Goal: Task Accomplishment & Management: Manage account settings

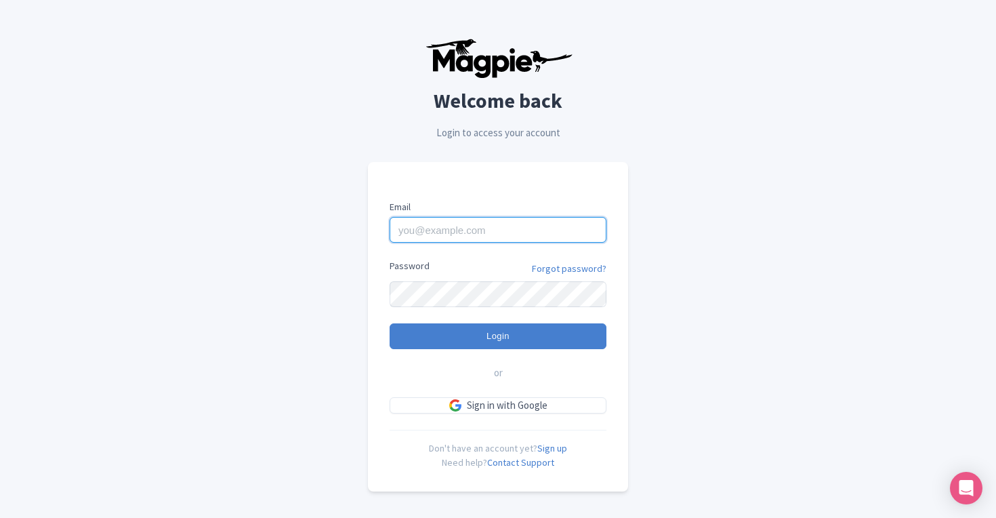
type input "[EMAIL_ADDRESS][DOMAIN_NAME]"
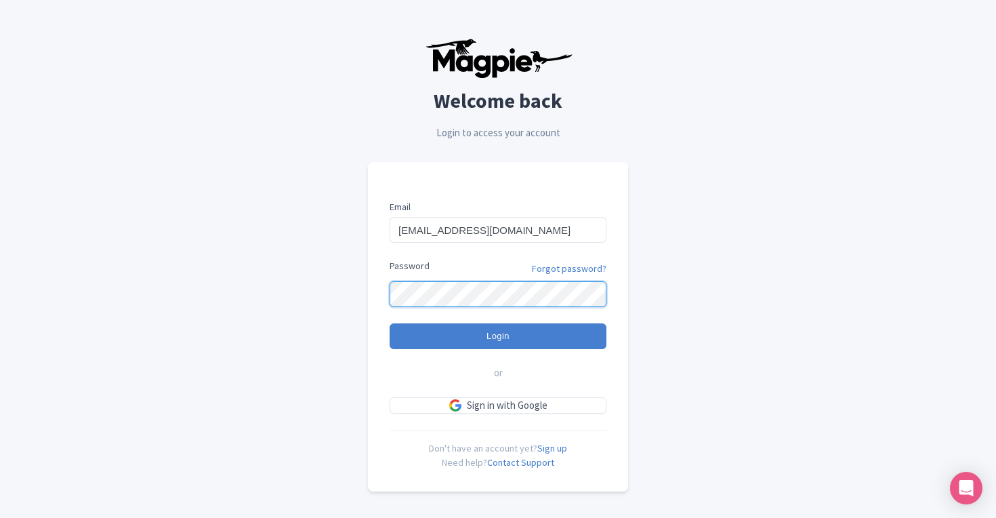
click at [498, 335] on input "Login" at bounding box center [498, 336] width 217 height 26
type input "Logging in..."
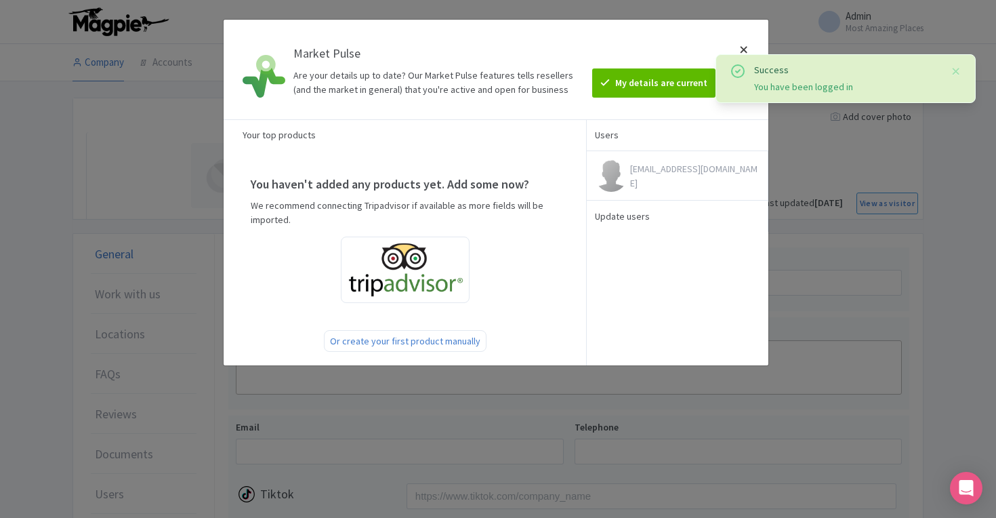
click at [743, 47] on div at bounding box center [744, 69] width 33 height 78
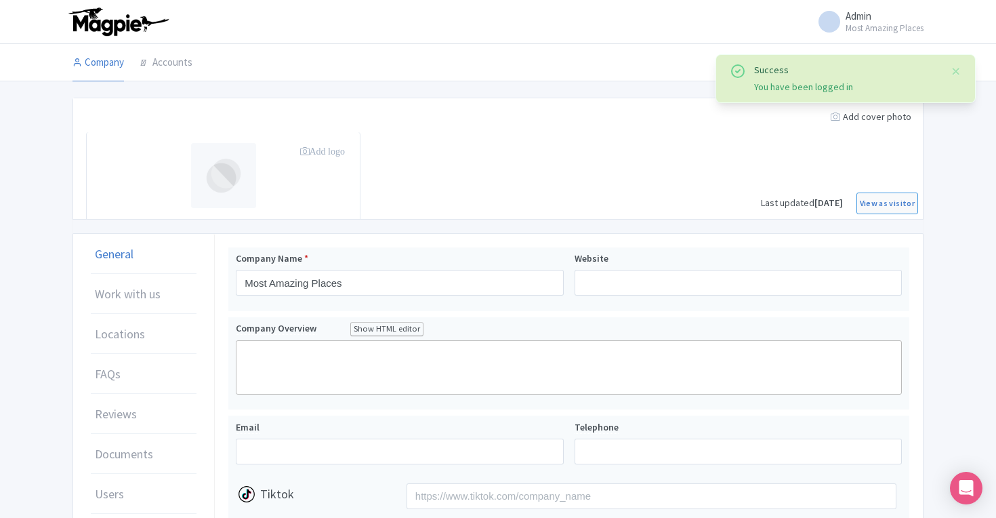
click at [879, 21] on span "Admin Most Amazing Places" at bounding box center [885, 22] width 78 height 22
click at [955, 70] on button "Close" at bounding box center [956, 71] width 11 height 16
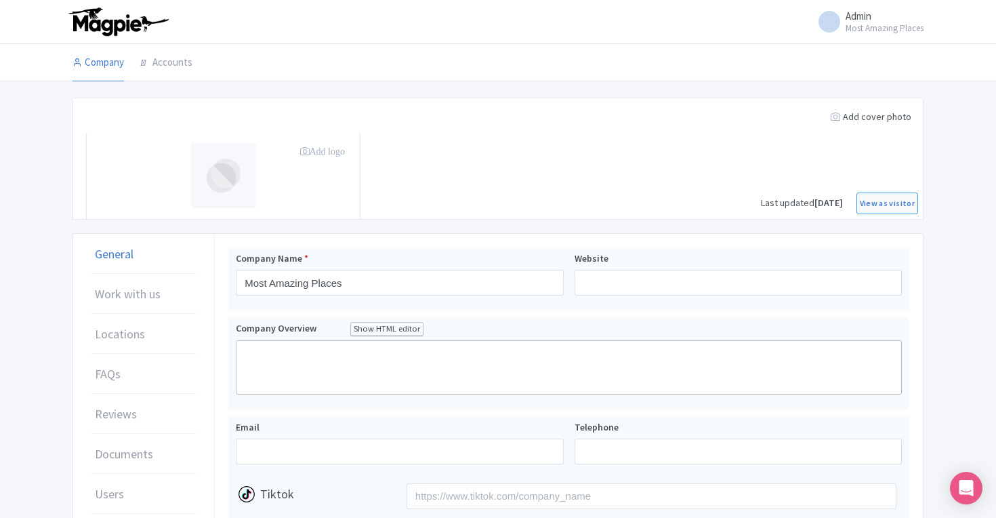
click at [867, 31] on small "Most Amazing Places" at bounding box center [885, 28] width 78 height 9
click at [846, 77] on link "Settings" at bounding box center [858, 77] width 129 height 21
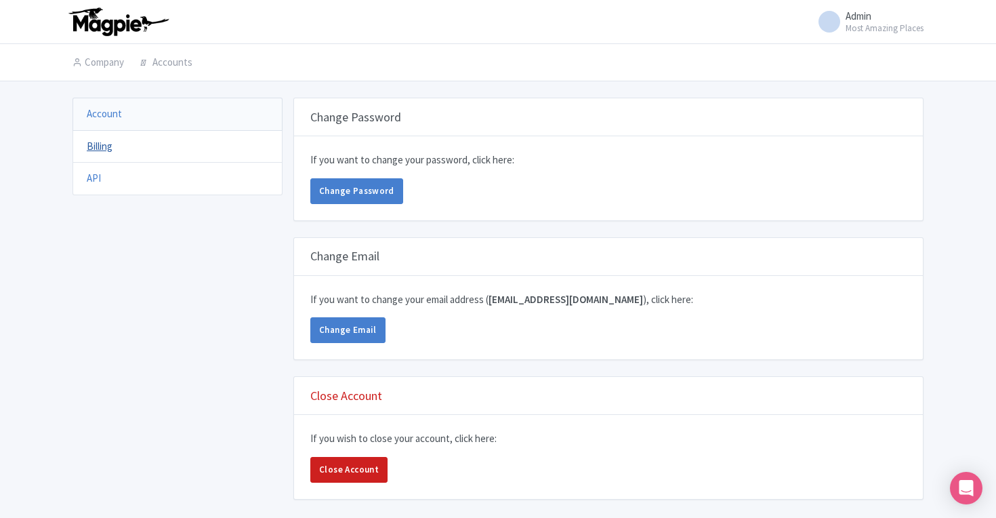
click at [102, 142] on link "Billing" at bounding box center [100, 146] width 26 height 13
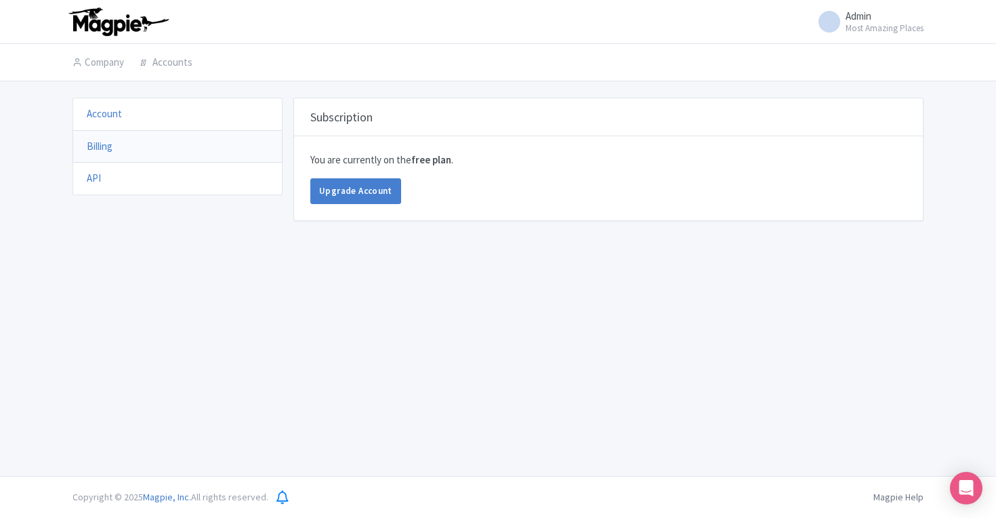
click at [854, 13] on span "Admin" at bounding box center [859, 15] width 26 height 13
click at [844, 102] on link "Sign out" at bounding box center [858, 98] width 129 height 21
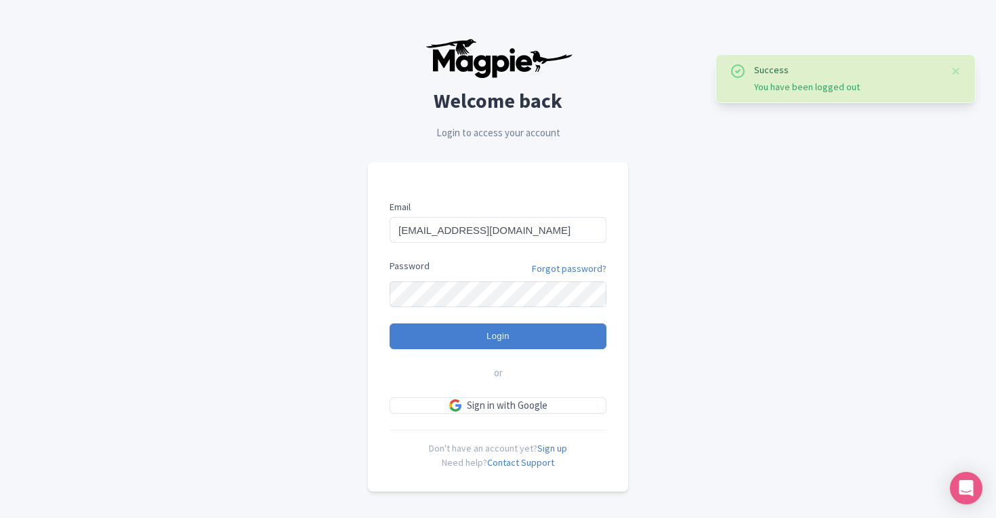
type input "[EMAIL_ADDRESS][DOMAIN_NAME]"
click at [574, 267] on link "Forgot password?" at bounding box center [569, 269] width 75 height 14
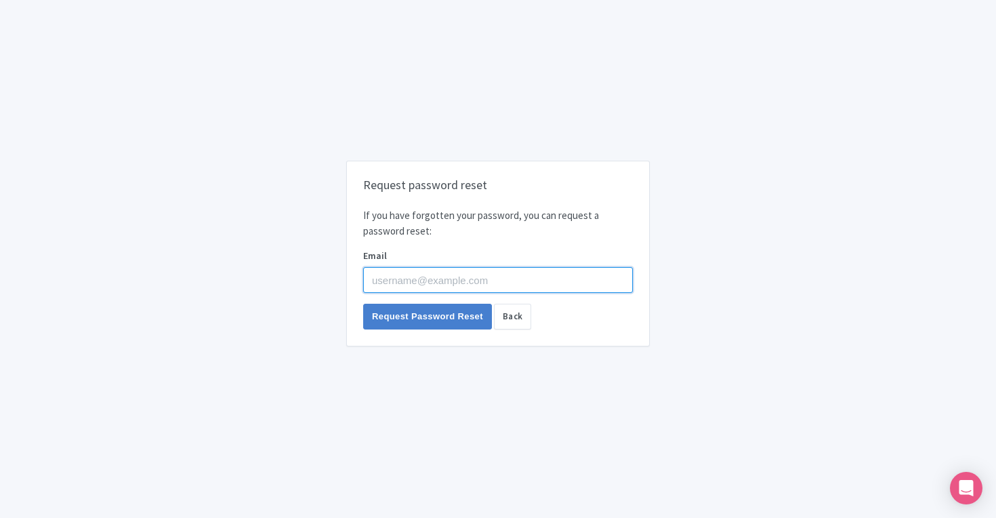
click at [450, 273] on input "Email" at bounding box center [498, 280] width 270 height 26
paste input "[EMAIL_ADDRESS][DOMAIN_NAME]"
type input "[EMAIL_ADDRESS][DOMAIN_NAME]"
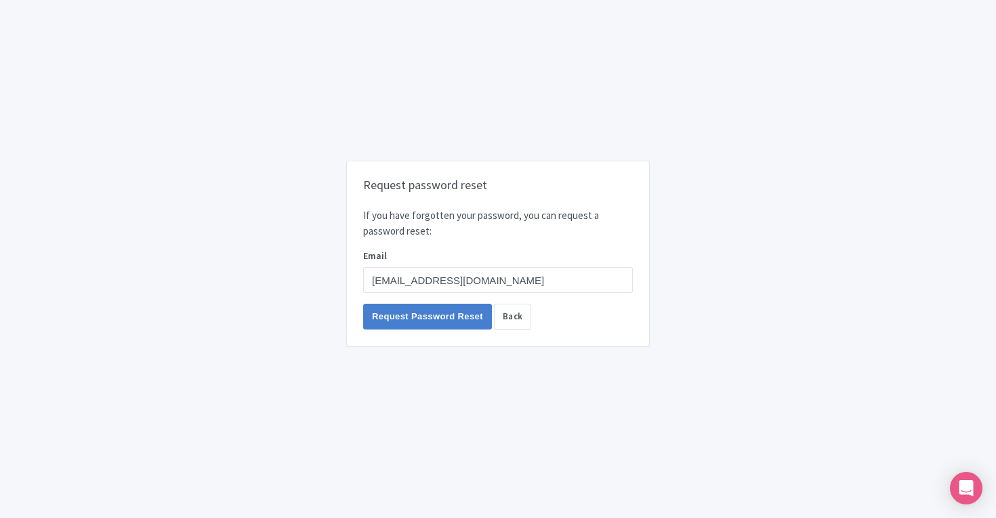
click at [306, 366] on div "Request password reset If you have forgotten your password, you can request a p…" at bounding box center [498, 259] width 996 height 518
click at [426, 320] on input "Request Password Reset" at bounding box center [427, 317] width 129 height 26
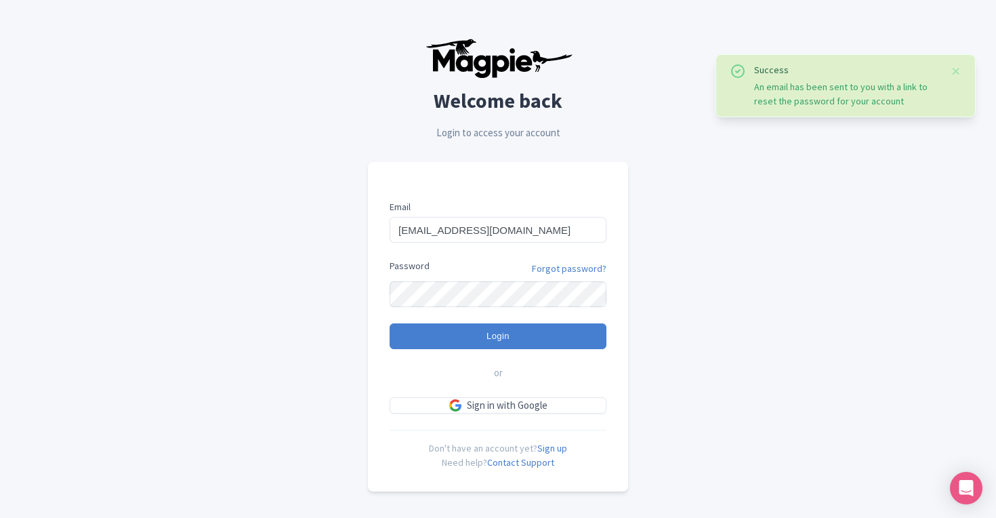
type input "[EMAIL_ADDRESS][DOMAIN_NAME]"
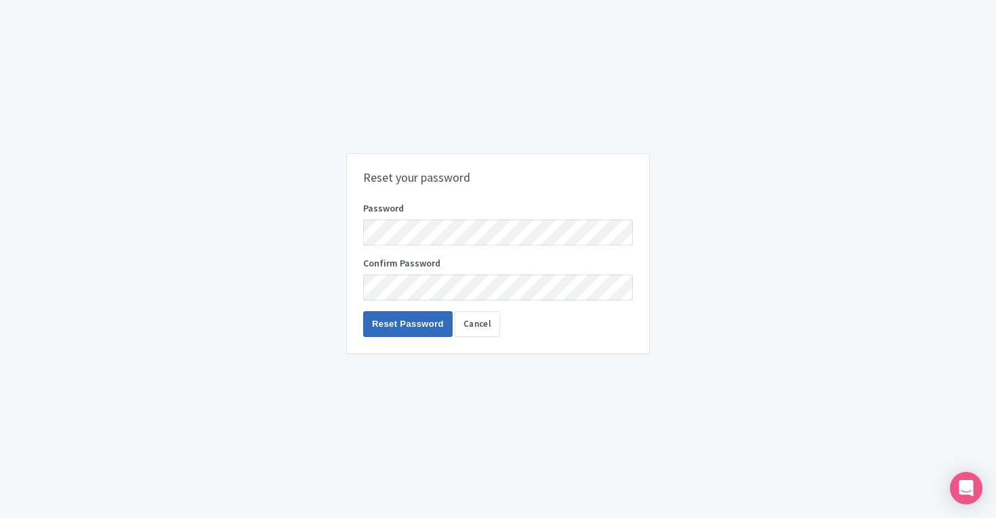
click at [406, 320] on input "Reset Password" at bounding box center [407, 324] width 89 height 26
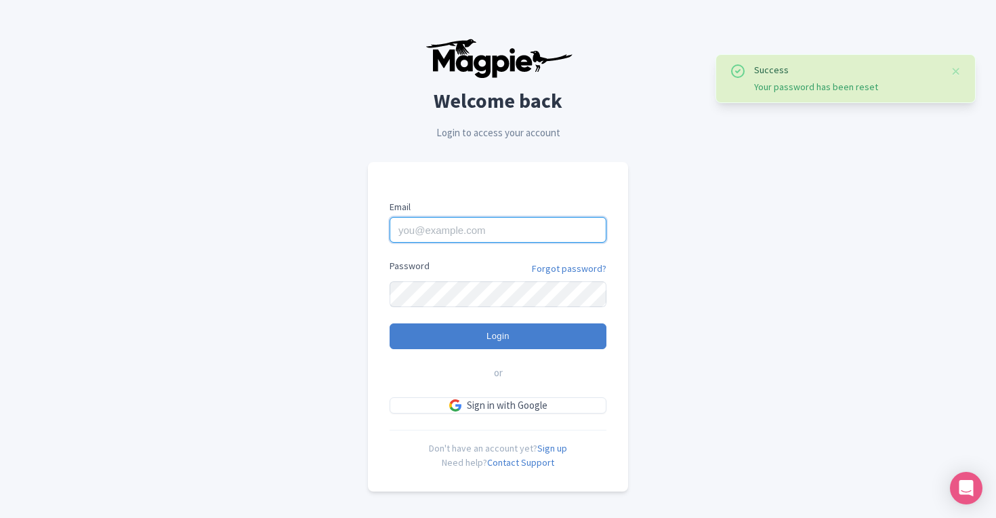
click at [460, 232] on input "Email" at bounding box center [498, 230] width 217 height 26
paste input "[EMAIL_ADDRESS][DOMAIN_NAME]"
type input "[EMAIL_ADDRESS][DOMAIN_NAME]"
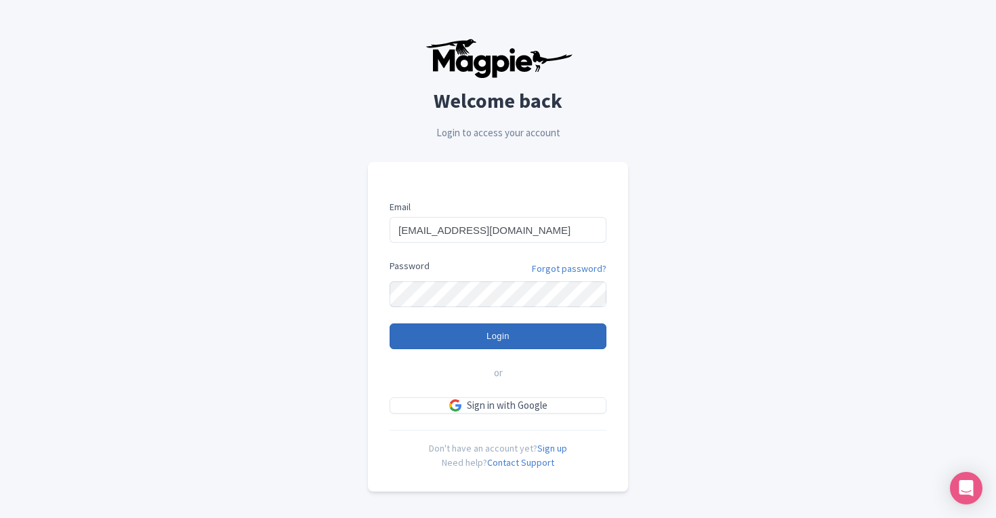
click at [518, 341] on input "Login" at bounding box center [498, 336] width 217 height 26
type input "Logging in..."
click at [474, 336] on input "Login" at bounding box center [498, 336] width 217 height 26
type input "Logging in..."
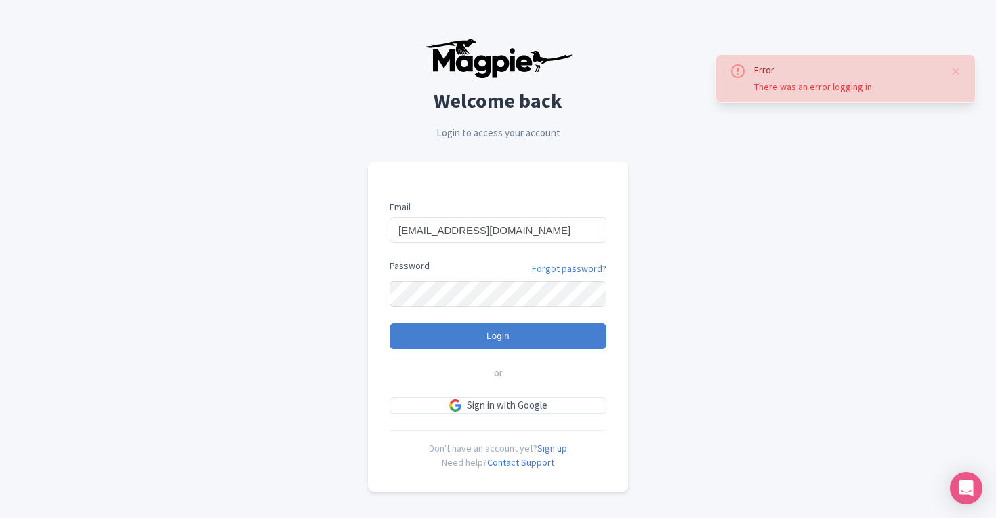
click at [723, 254] on div "Error There was an error logging in Welcome back Login to access your account E…" at bounding box center [497, 264] width 867 height 529
click at [592, 264] on link "Forgot password?" at bounding box center [569, 269] width 75 height 14
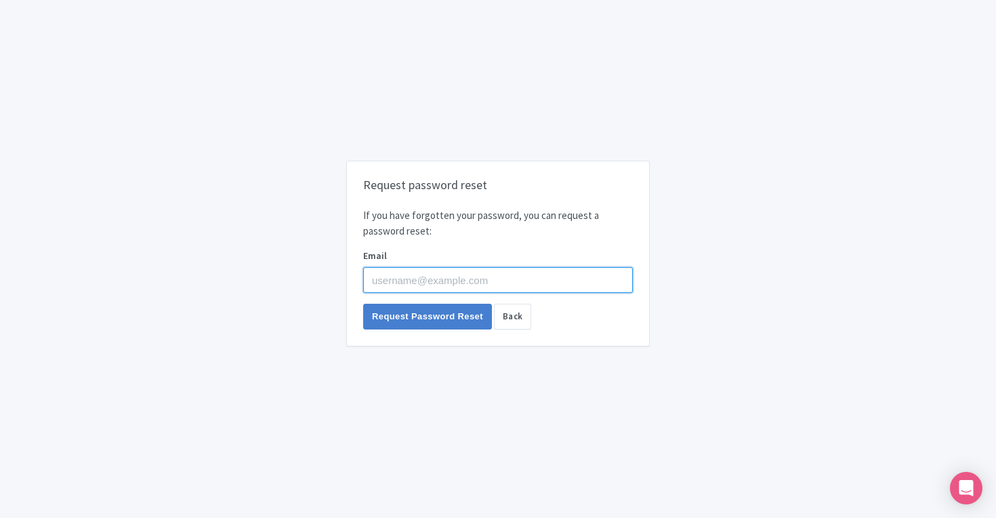
click at [407, 283] on input "Email" at bounding box center [498, 280] width 270 height 26
paste input "Brazil123321"
type input "Brazil123321"
drag, startPoint x: 449, startPoint y: 281, endPoint x: 308, endPoint y: 281, distance: 141.6
click at [308, 281] on div "Request password reset If you have forgotten your password, you can request a p…" at bounding box center [497, 259] width 867 height 208
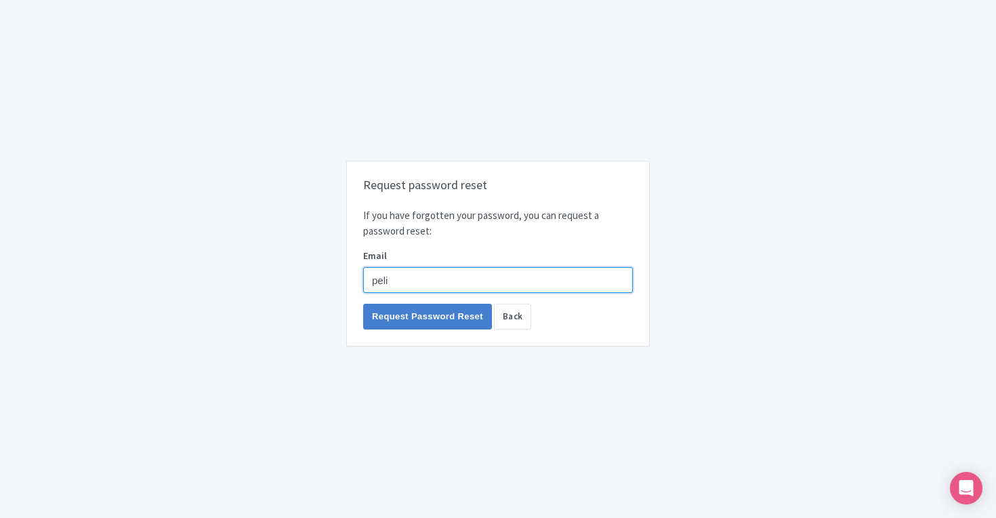
type input "pelin"
type input "pelin+ITI@most-amazing-places.com"
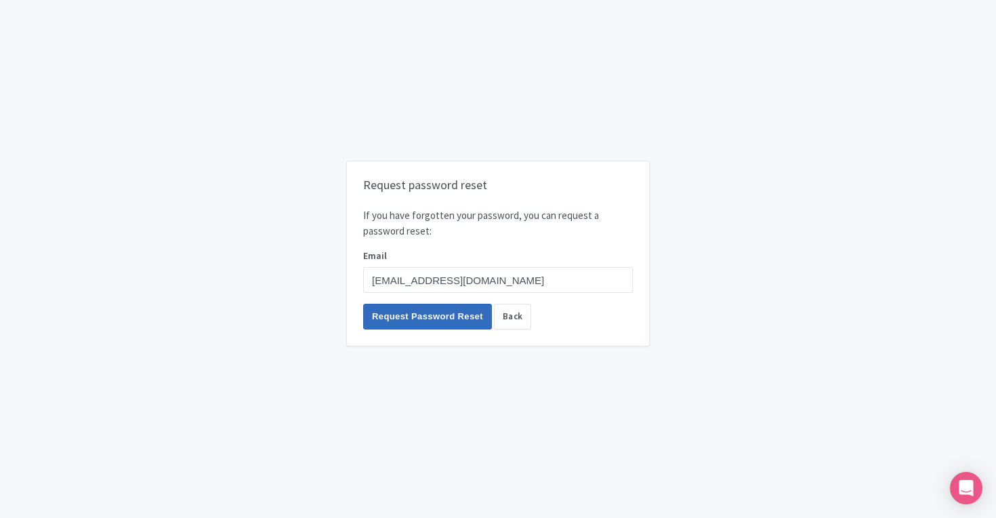
click at [411, 316] on input "Request Password Reset" at bounding box center [427, 317] width 129 height 26
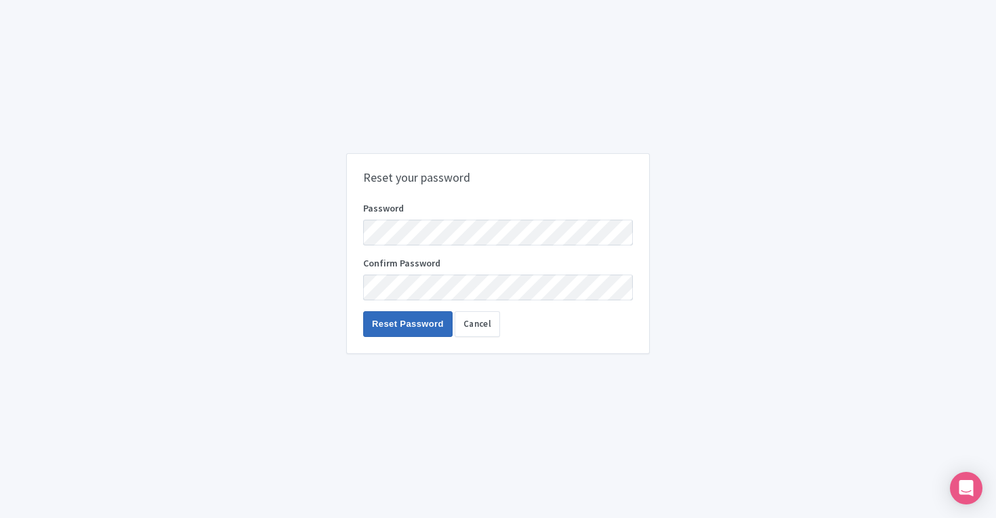
click at [425, 318] on input "Reset Password" at bounding box center [407, 324] width 89 height 26
click at [437, 329] on input "Reset Password" at bounding box center [407, 324] width 89 height 26
click at [399, 313] on input "Reset Password" at bounding box center [407, 324] width 89 height 26
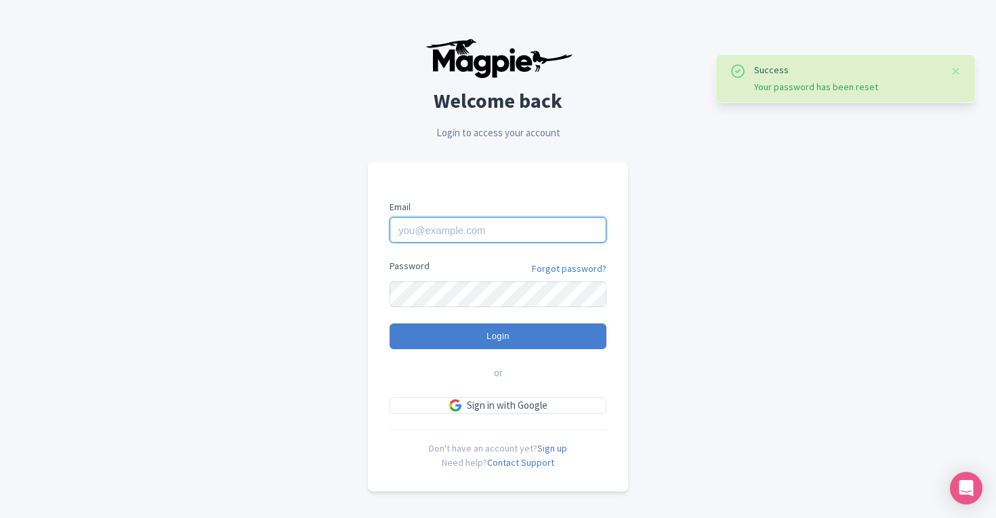
type input "[EMAIL_ADDRESS][DOMAIN_NAME]"
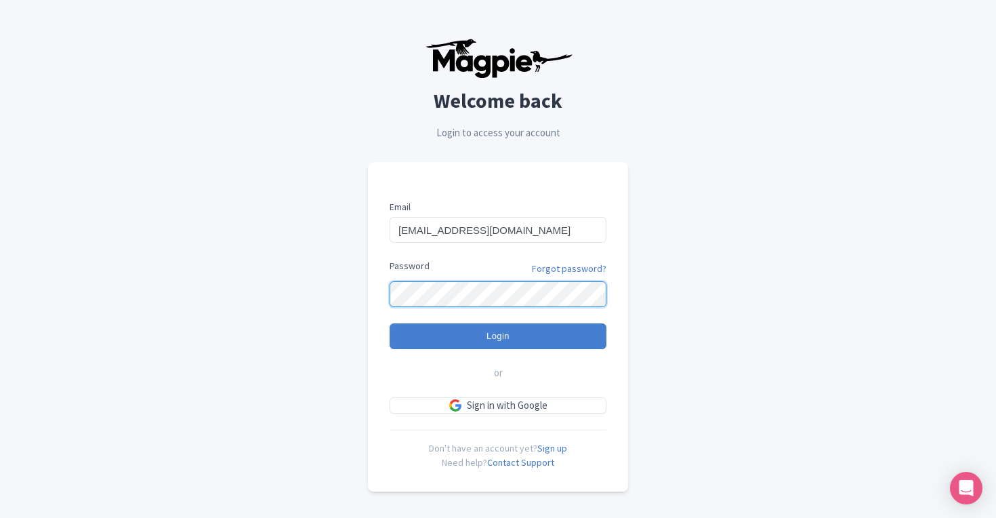
click at [498, 335] on input "Login" at bounding box center [498, 336] width 217 height 26
type input "Logging in..."
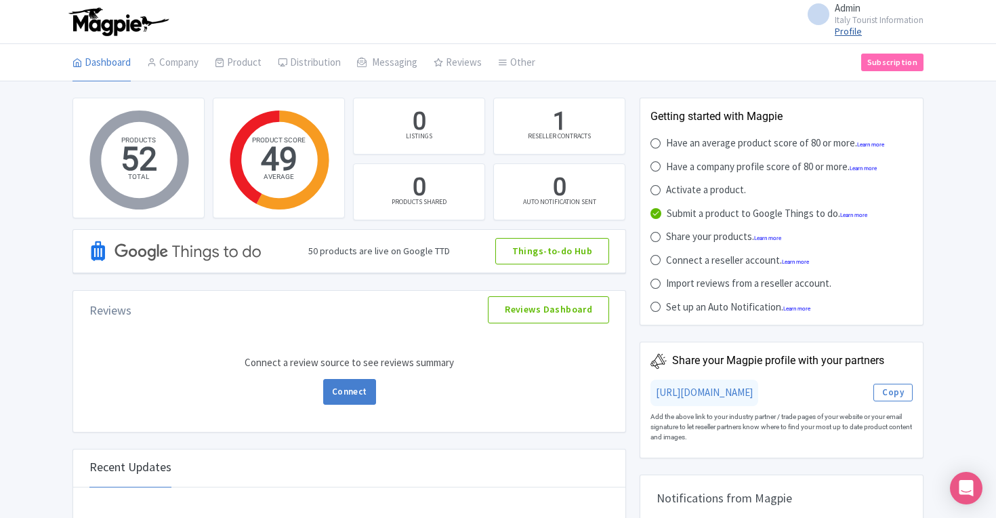
click at [852, 29] on link "Profile" at bounding box center [848, 31] width 27 height 12
click at [842, 18] on small "Italy Tourist Information" at bounding box center [879, 20] width 89 height 9
click at [832, 81] on link "Settings" at bounding box center [858, 85] width 129 height 21
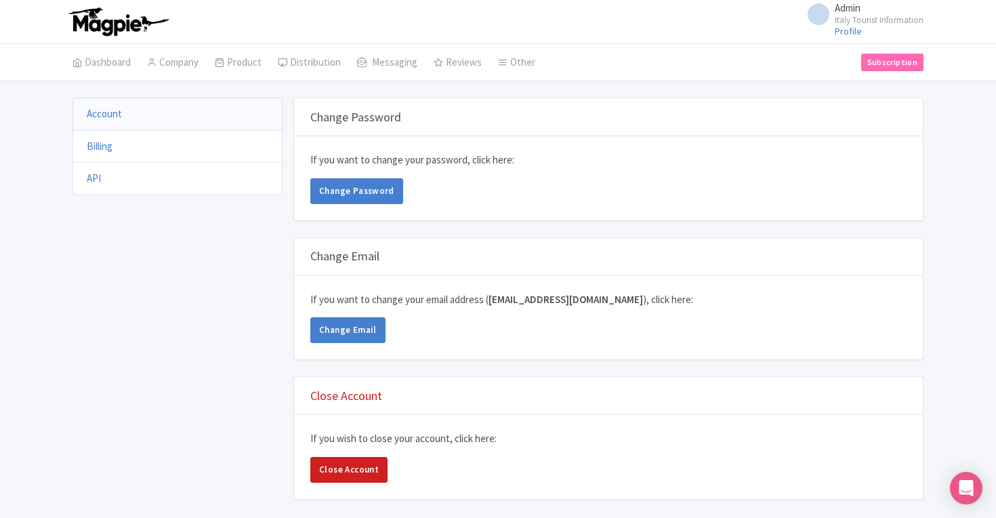
click at [114, 145] on li "Billing" at bounding box center [178, 146] width 210 height 33
click at [104, 144] on link "Billing" at bounding box center [100, 146] width 26 height 13
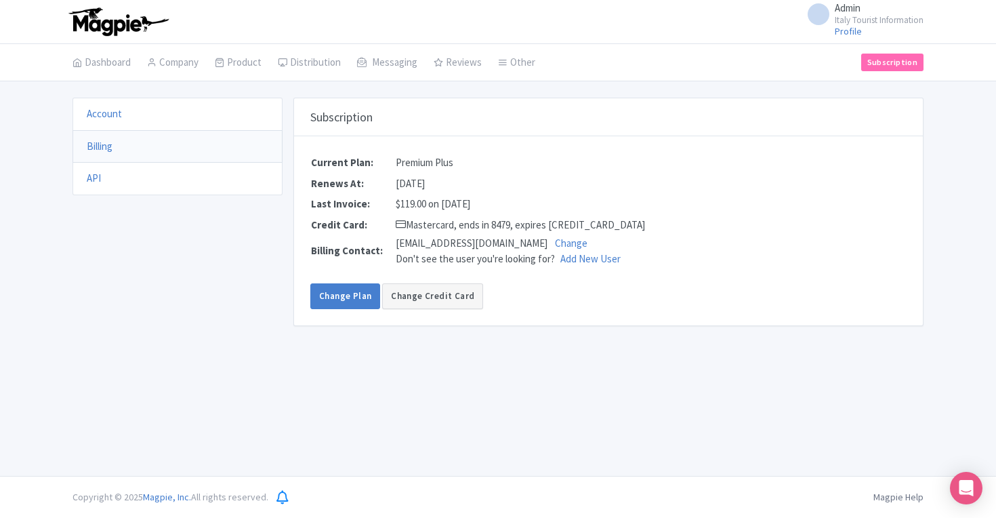
click at [426, 297] on button "Change Credit Card" at bounding box center [432, 296] width 101 height 26
click at [905, 247] on div "Current Plan: Premium Plus Renews At: [DATE] Last Invoice: $119.00 on [DATE] Cr…" at bounding box center [608, 230] width 629 height 189
